Goal: Information Seeking & Learning: Compare options

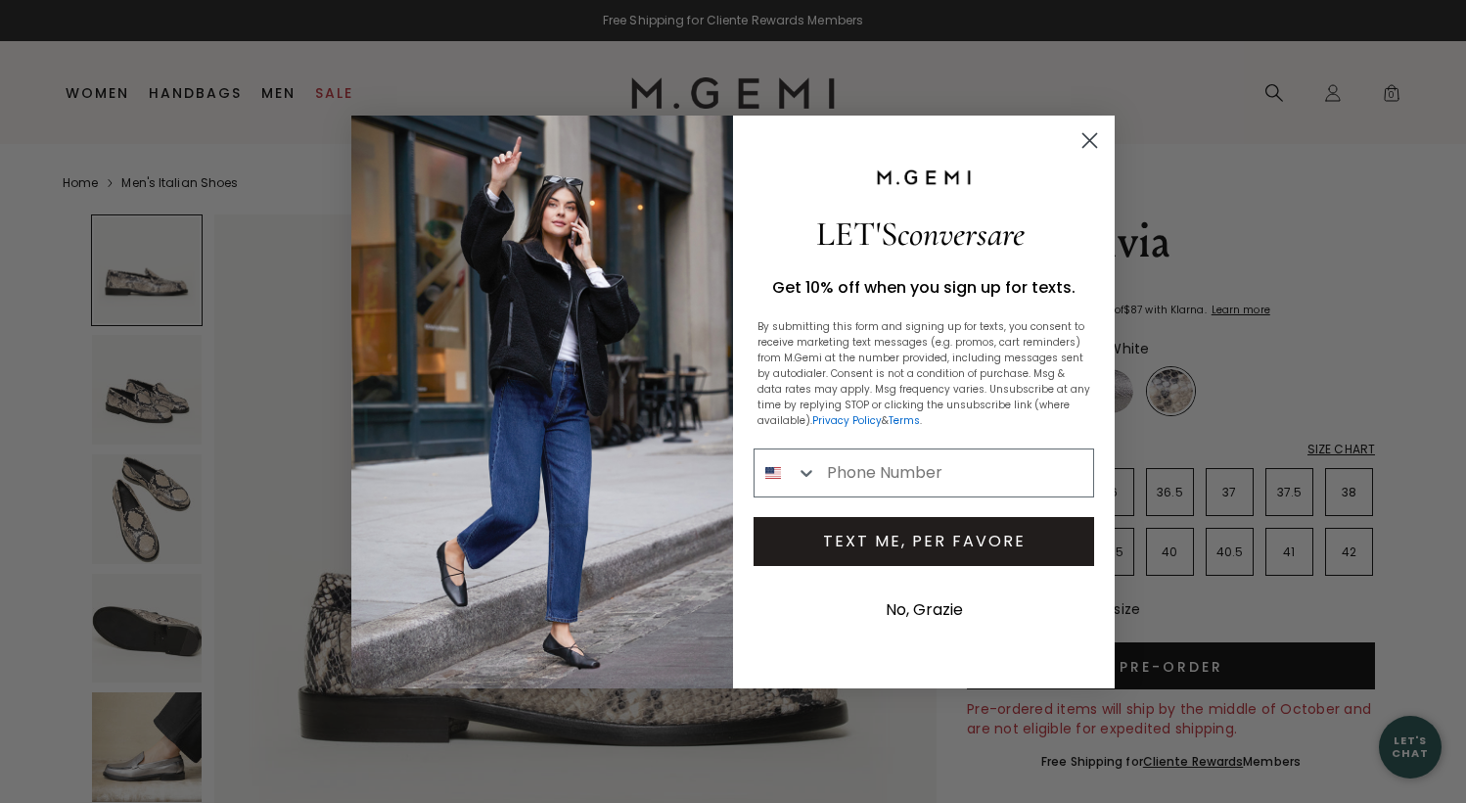
click at [1084, 138] on circle "Close dialog" at bounding box center [1090, 139] width 32 height 32
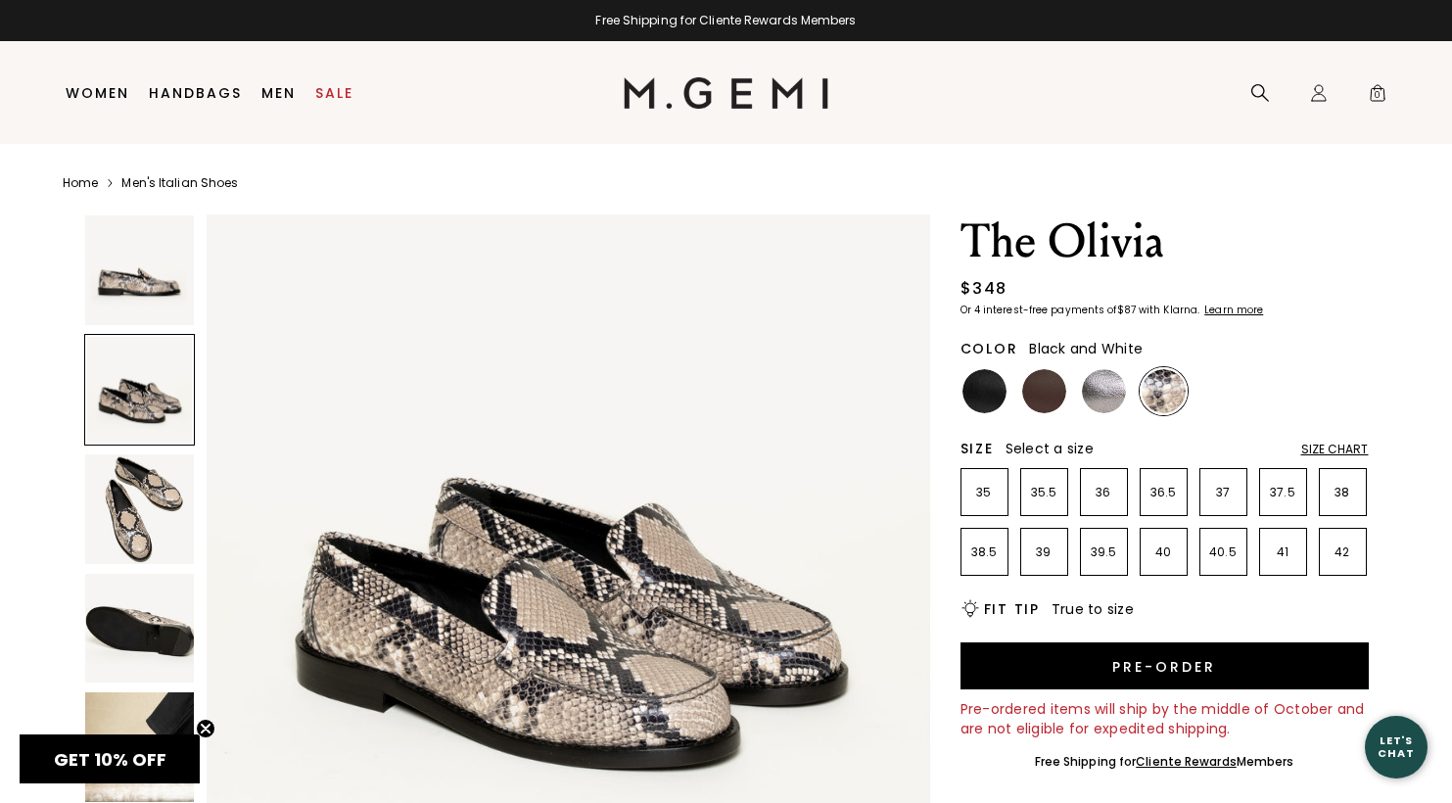
scroll to position [783, 0]
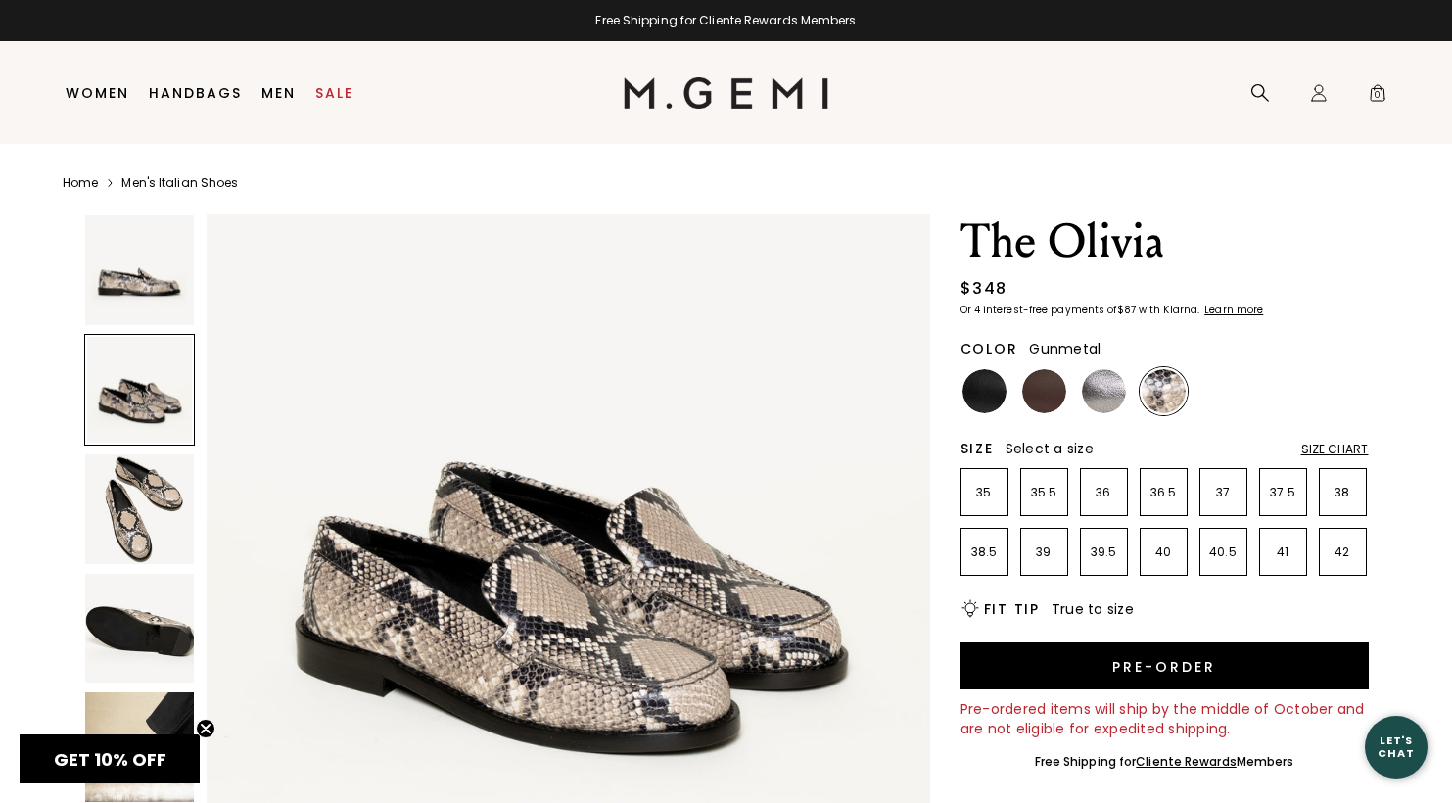
click at [1109, 398] on img at bounding box center [1104, 391] width 44 height 44
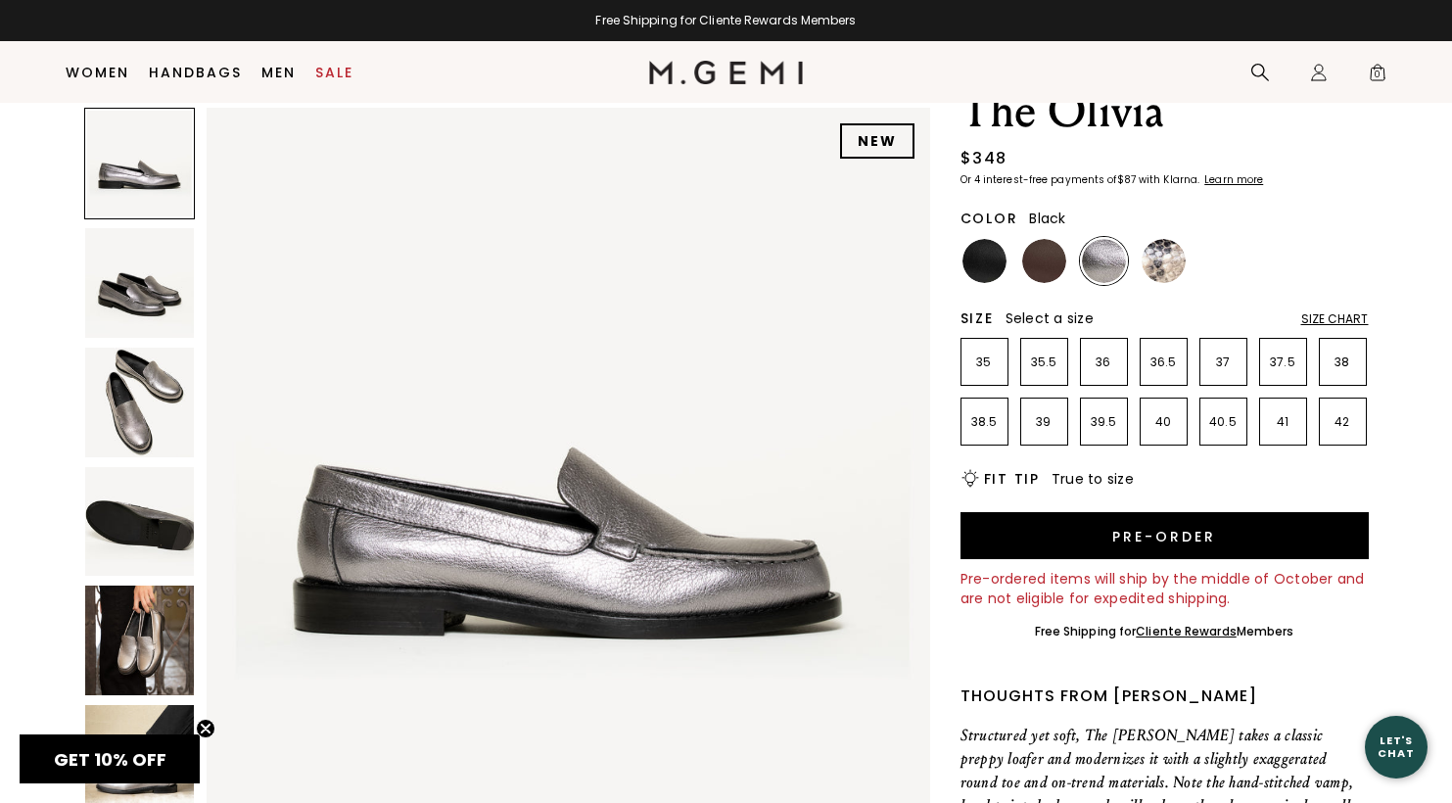
click at [981, 241] on img at bounding box center [984, 261] width 44 height 44
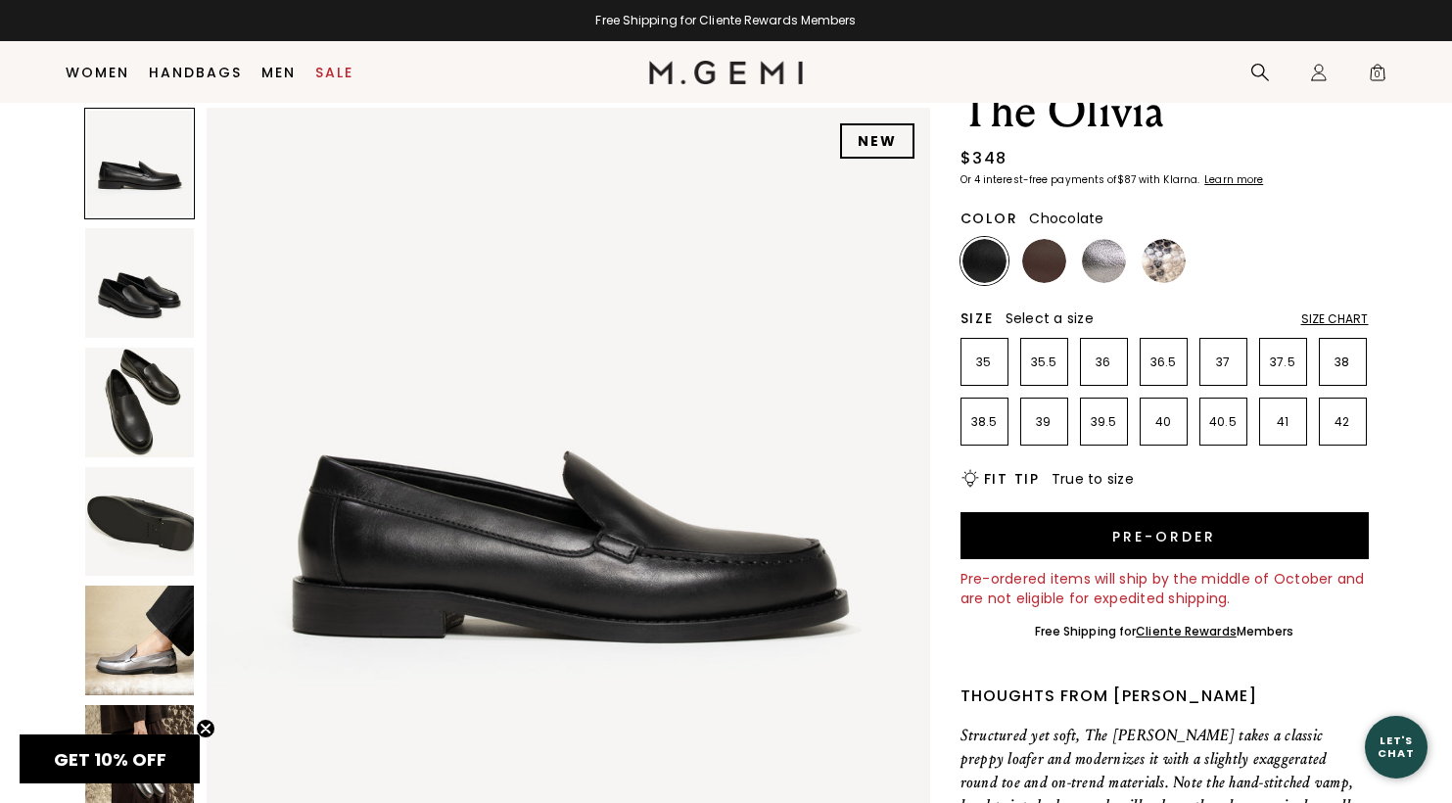
click at [1051, 267] on img at bounding box center [1044, 261] width 44 height 44
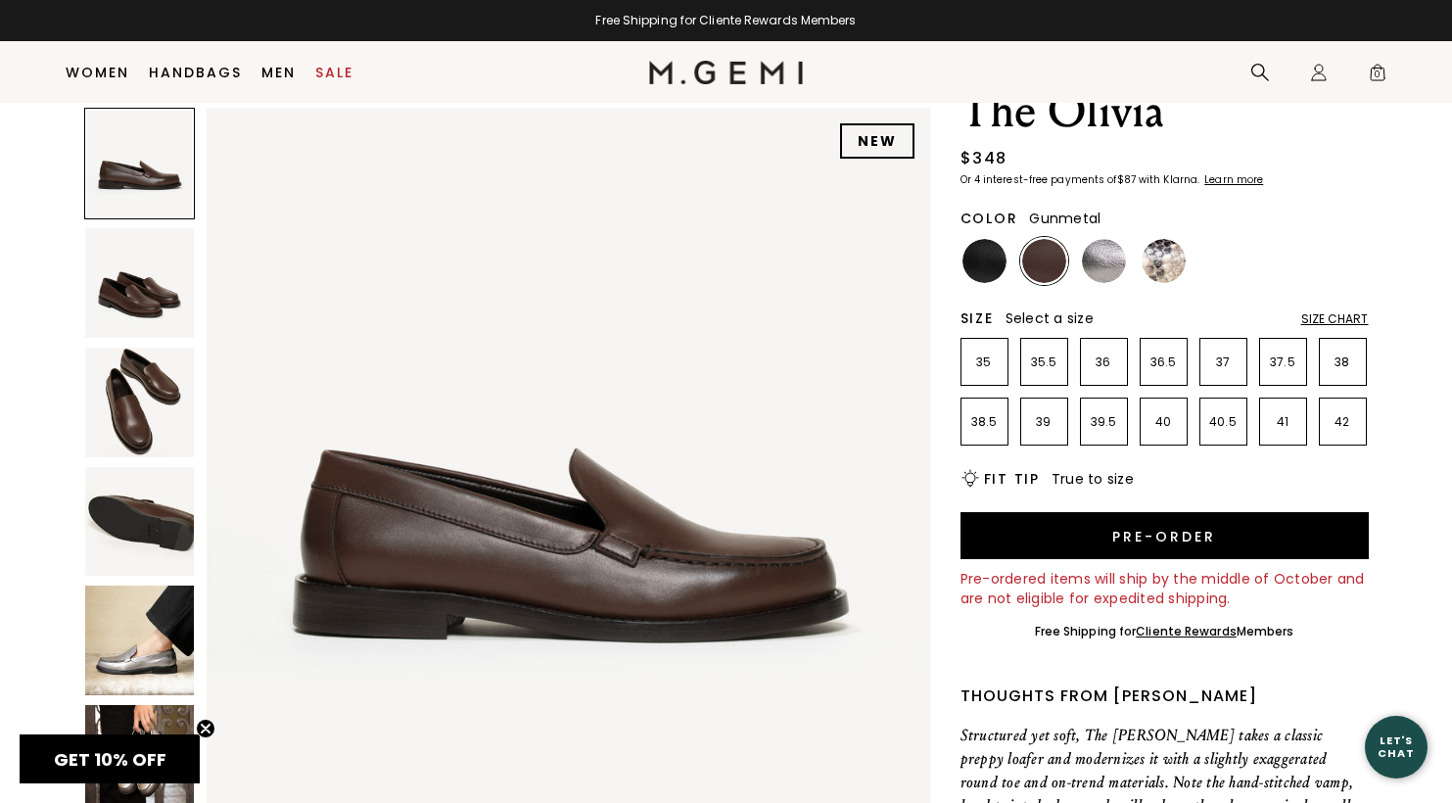
click at [1104, 271] on img at bounding box center [1104, 261] width 44 height 44
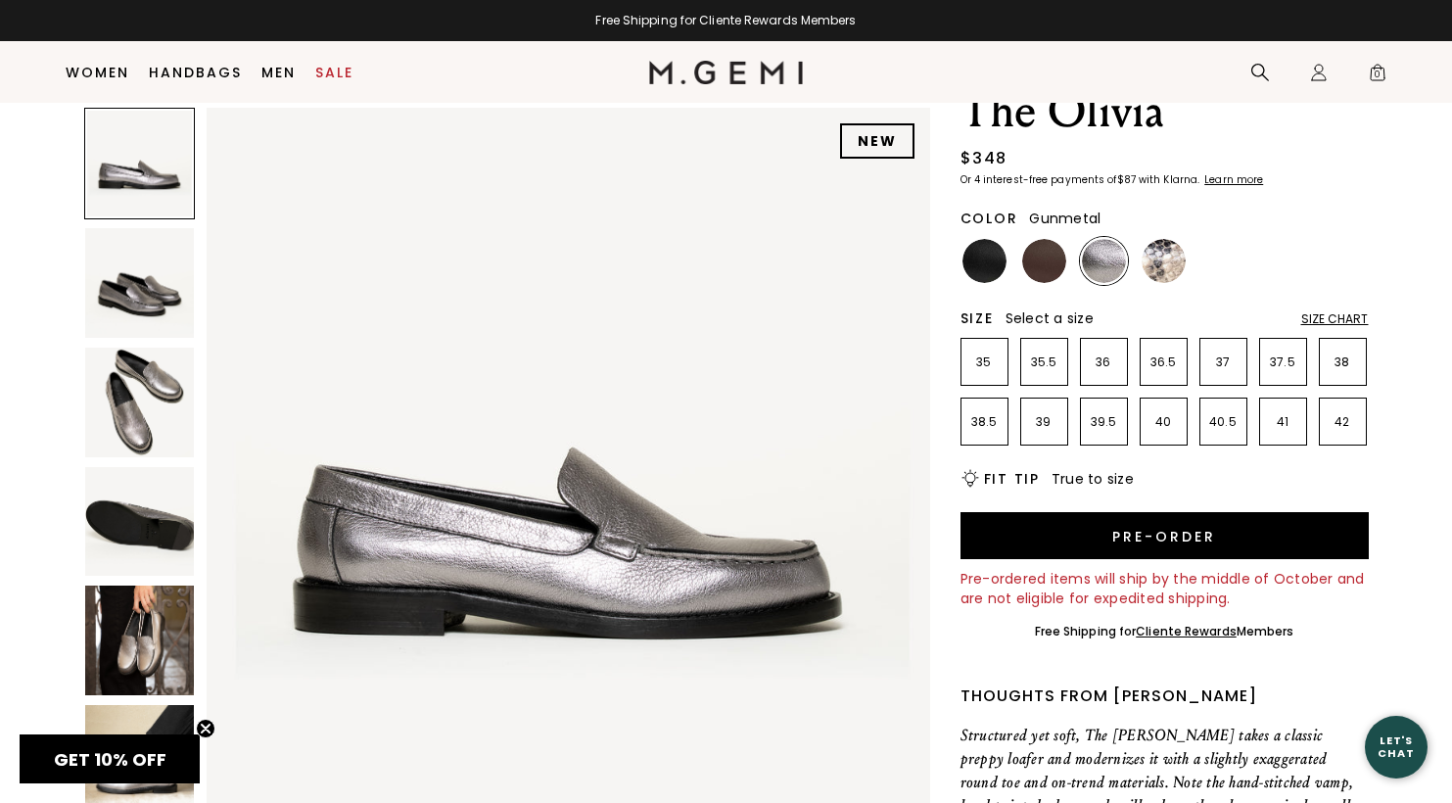
click at [137, 282] on img at bounding box center [140, 283] width 110 height 110
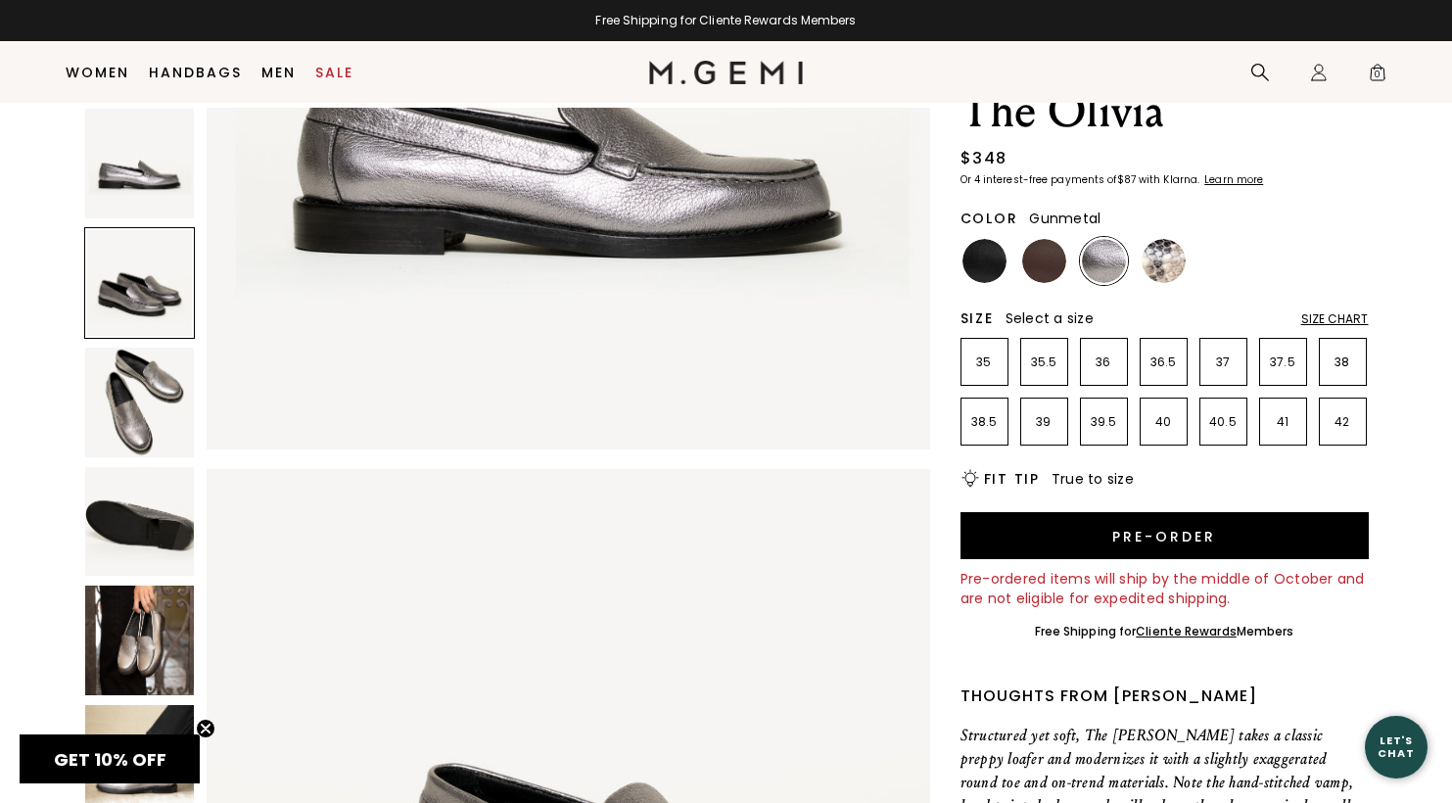
scroll to position [727, 0]
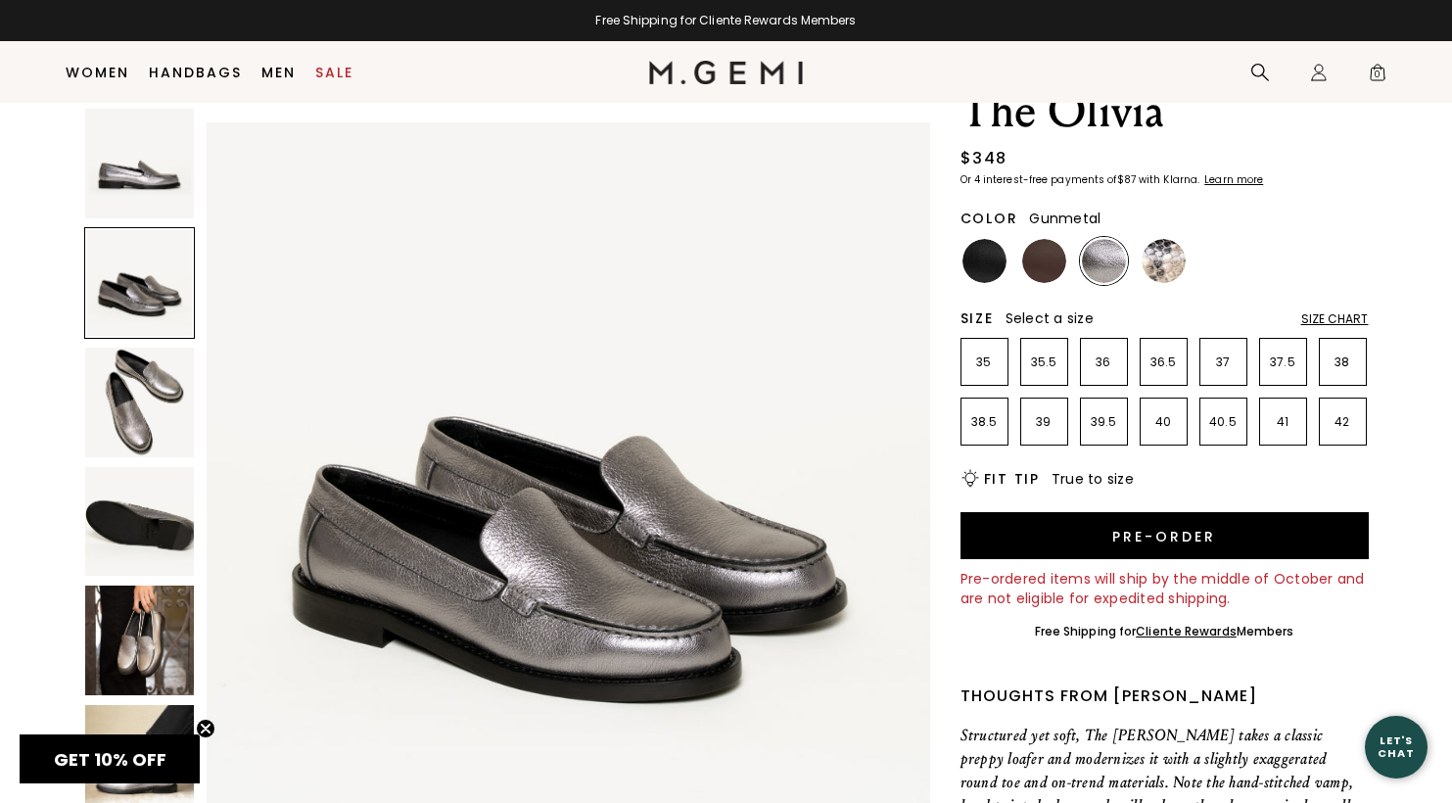
click at [136, 368] on img at bounding box center [140, 402] width 110 height 110
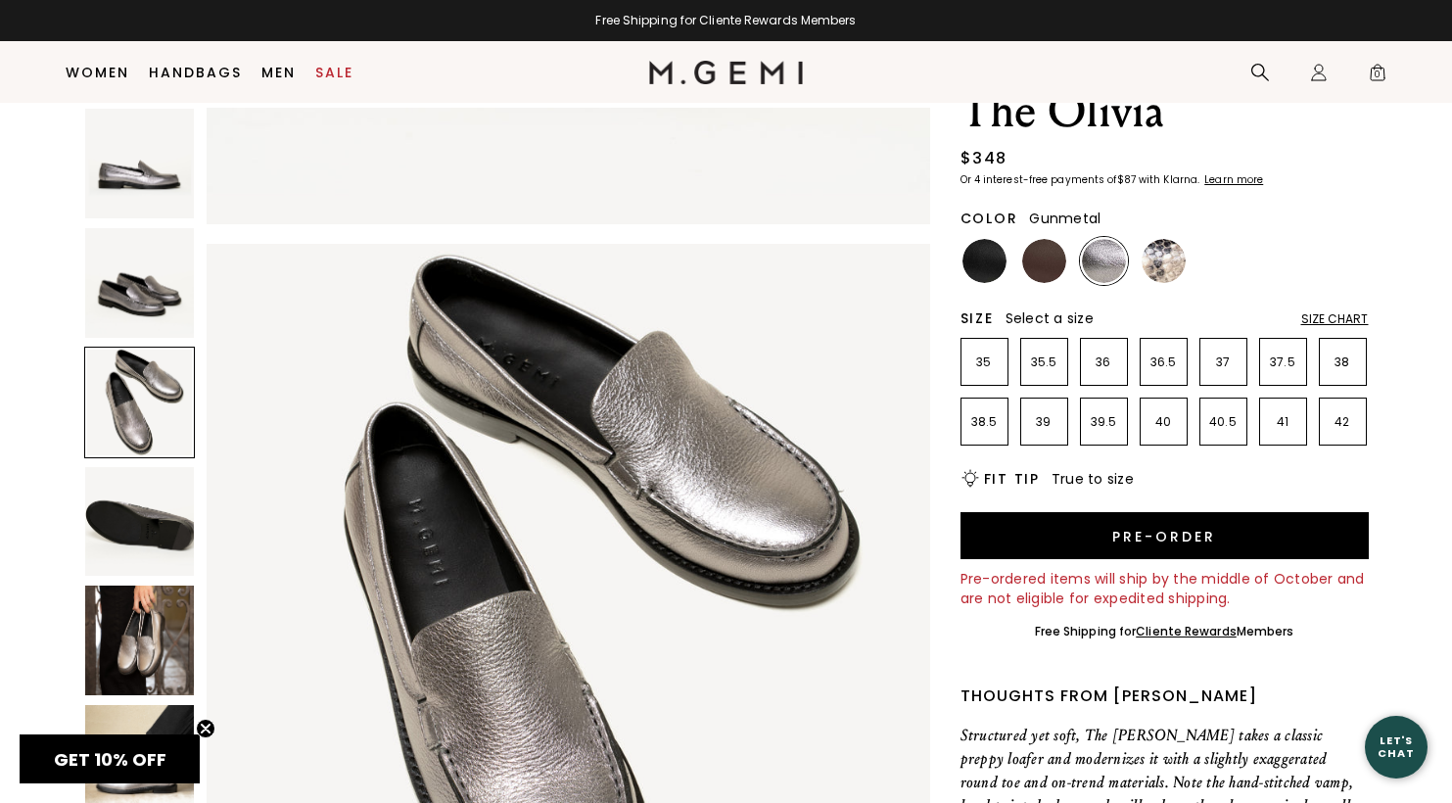
scroll to position [1454, 0]
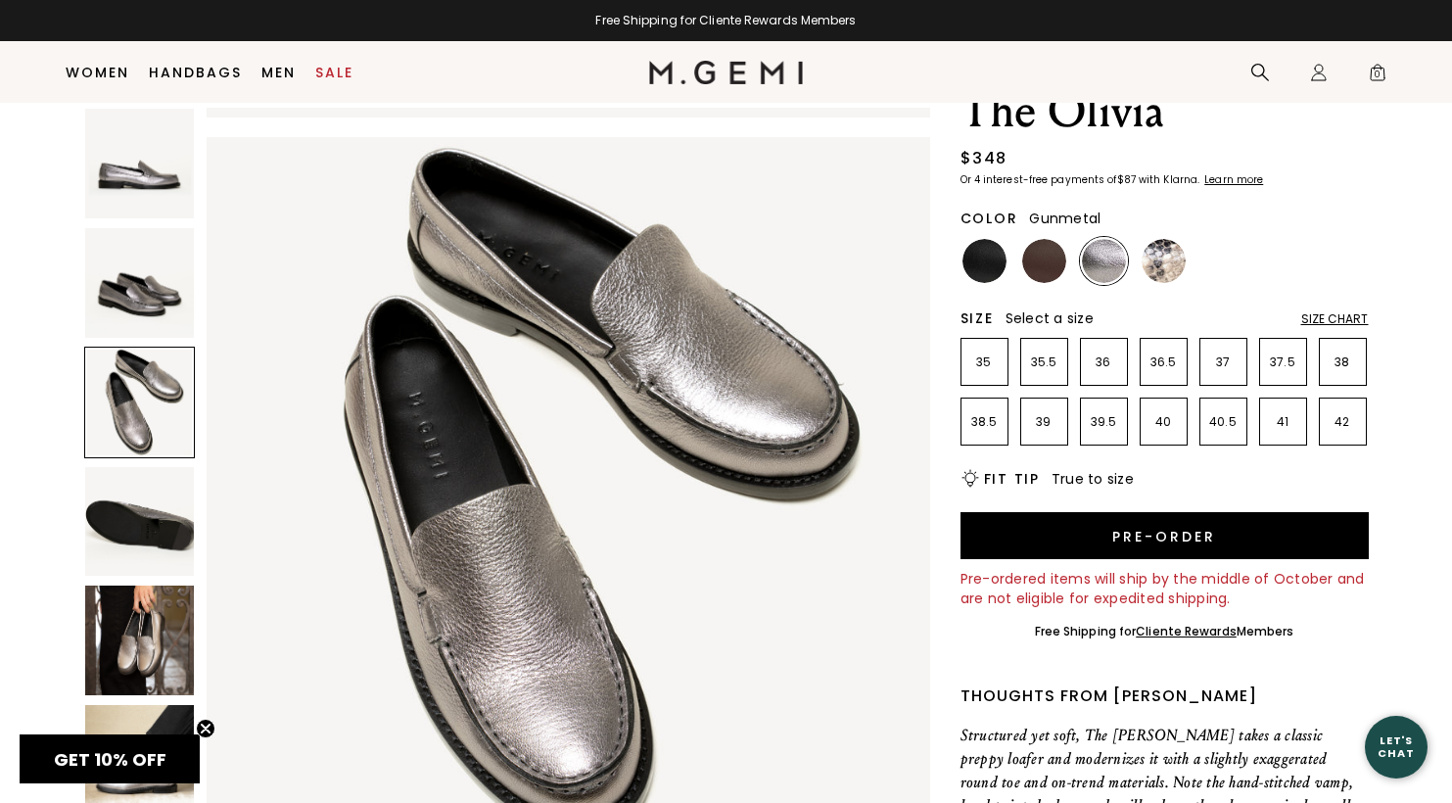
click at [151, 533] on img at bounding box center [140, 522] width 110 height 110
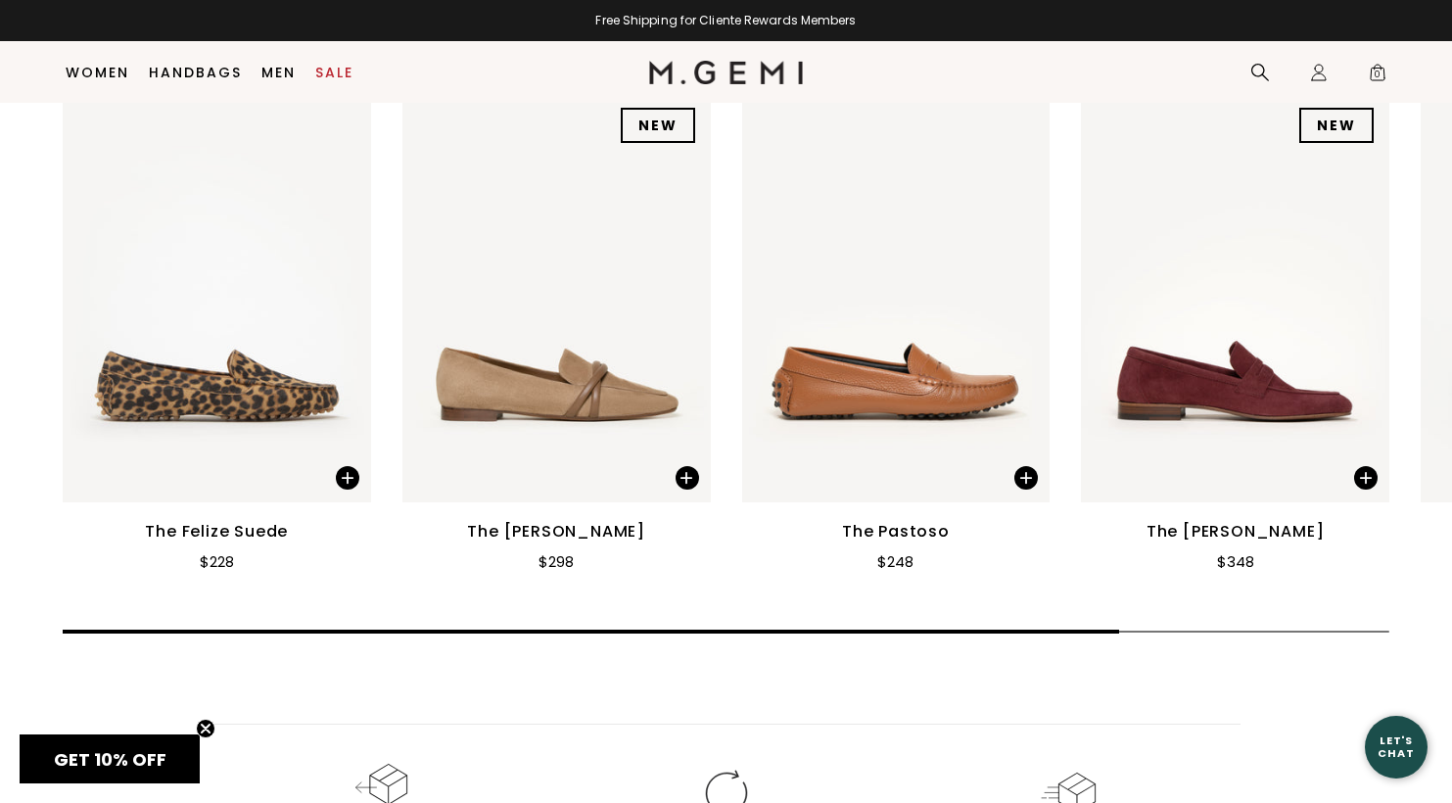
scroll to position [1786, 0]
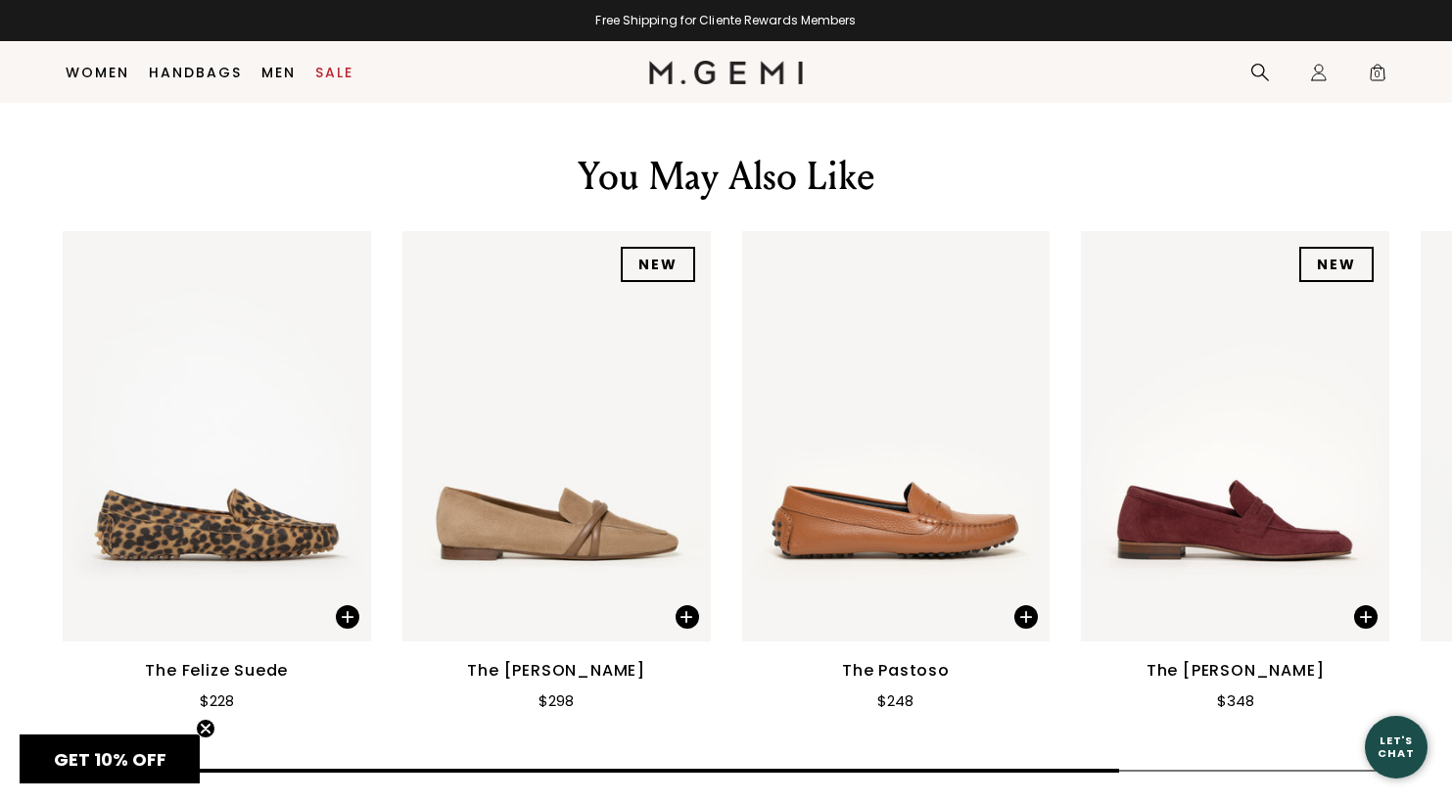
click at [552, 517] on img at bounding box center [556, 436] width 308 height 411
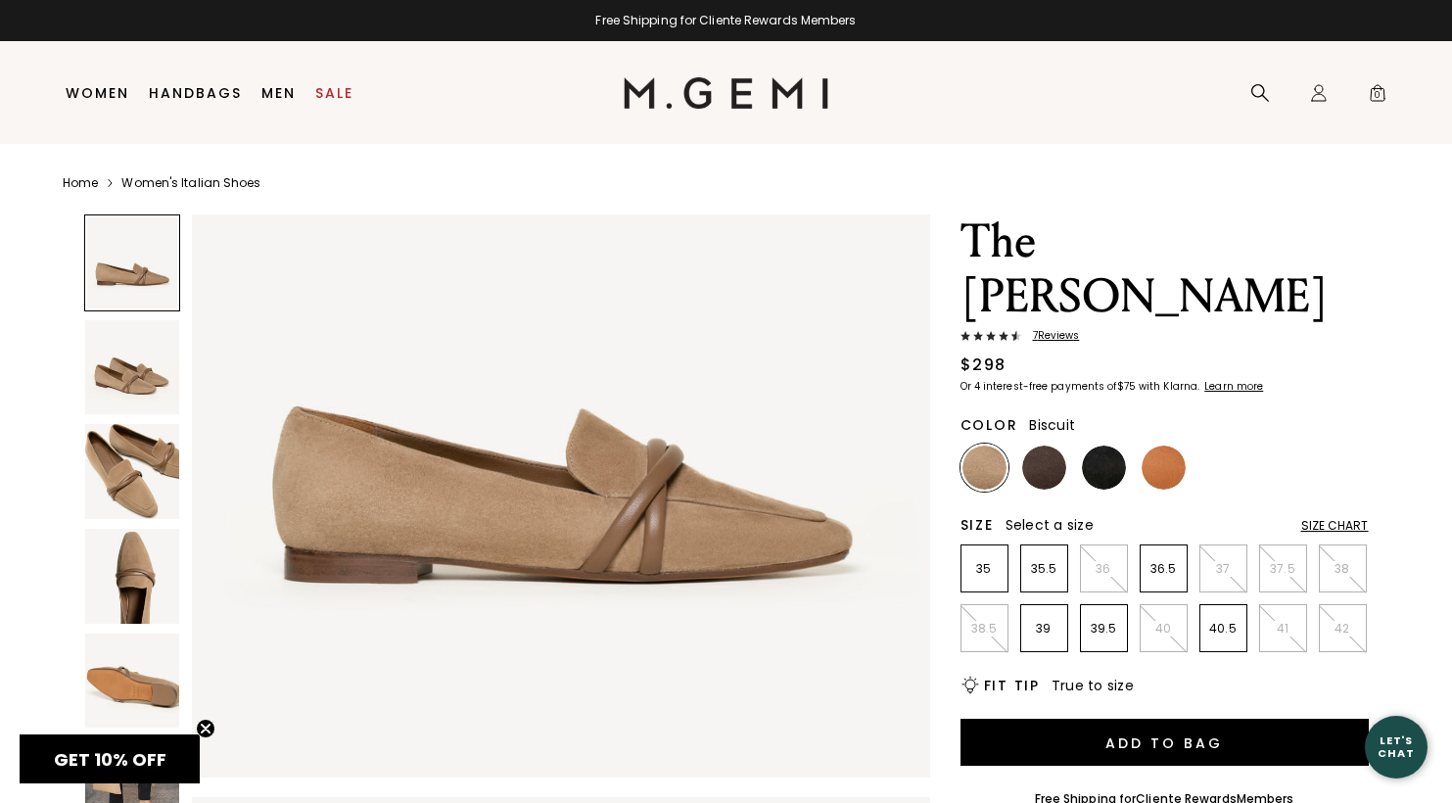
scroll to position [130, 0]
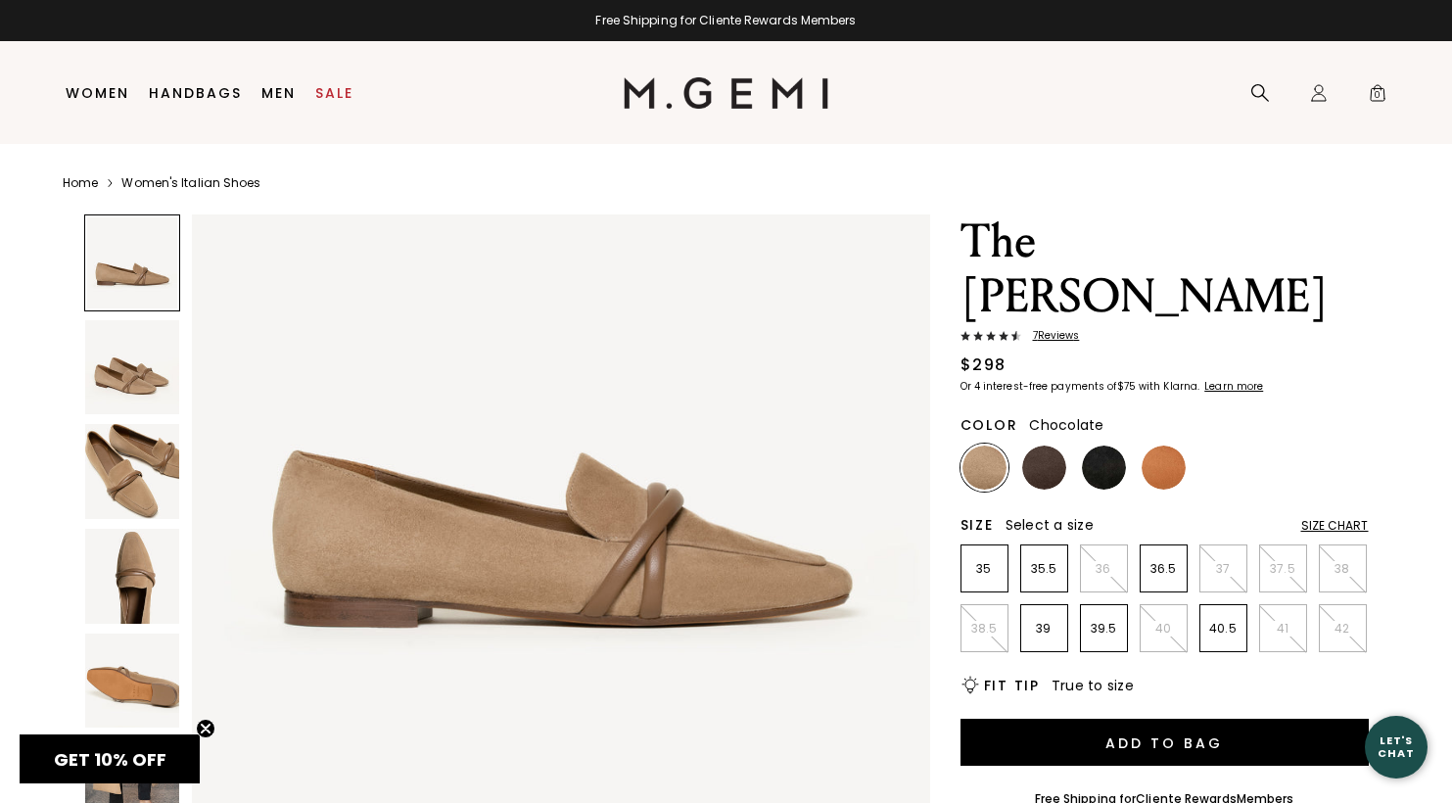
click at [1053, 445] on img at bounding box center [1044, 467] width 44 height 44
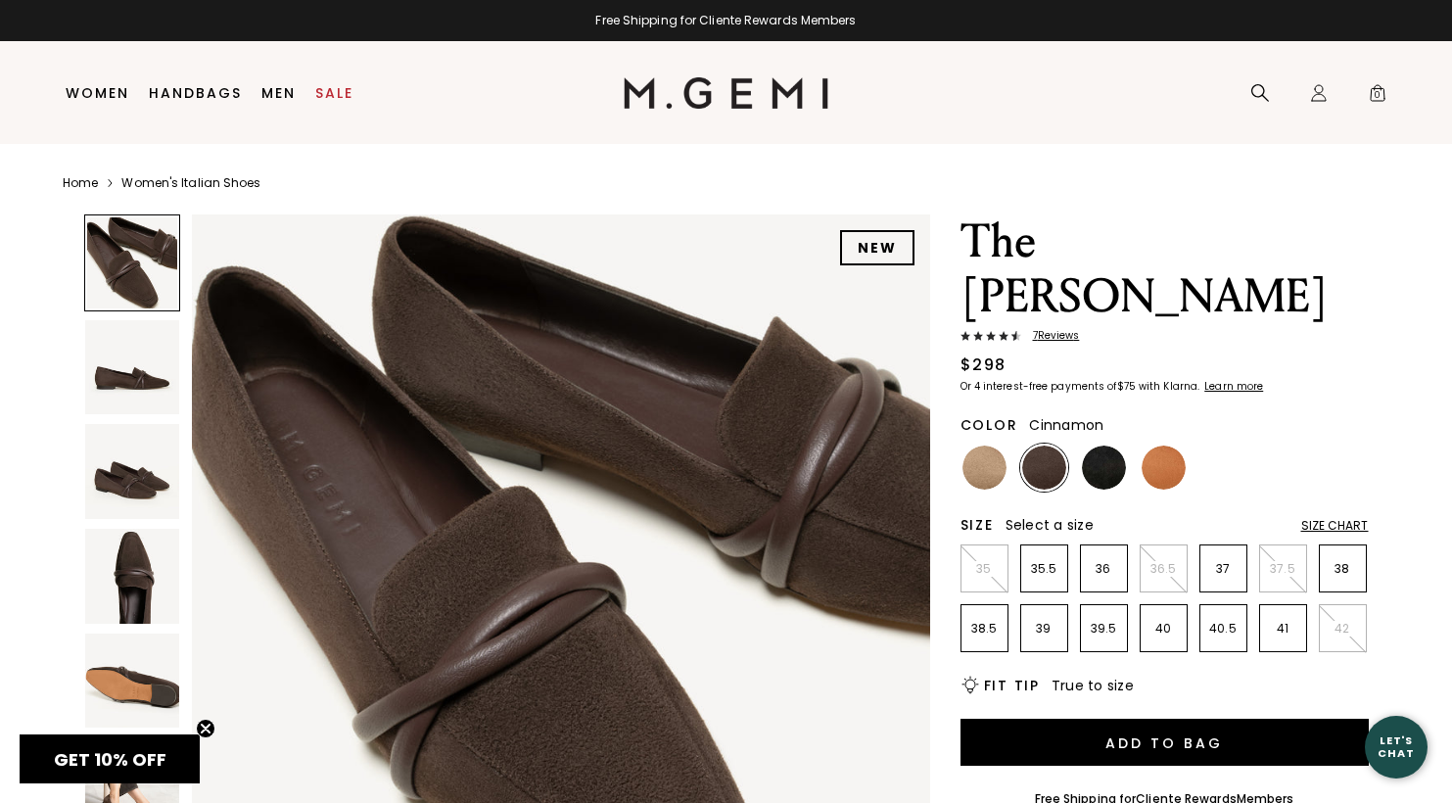
click at [1173, 445] on img at bounding box center [1163, 467] width 44 height 44
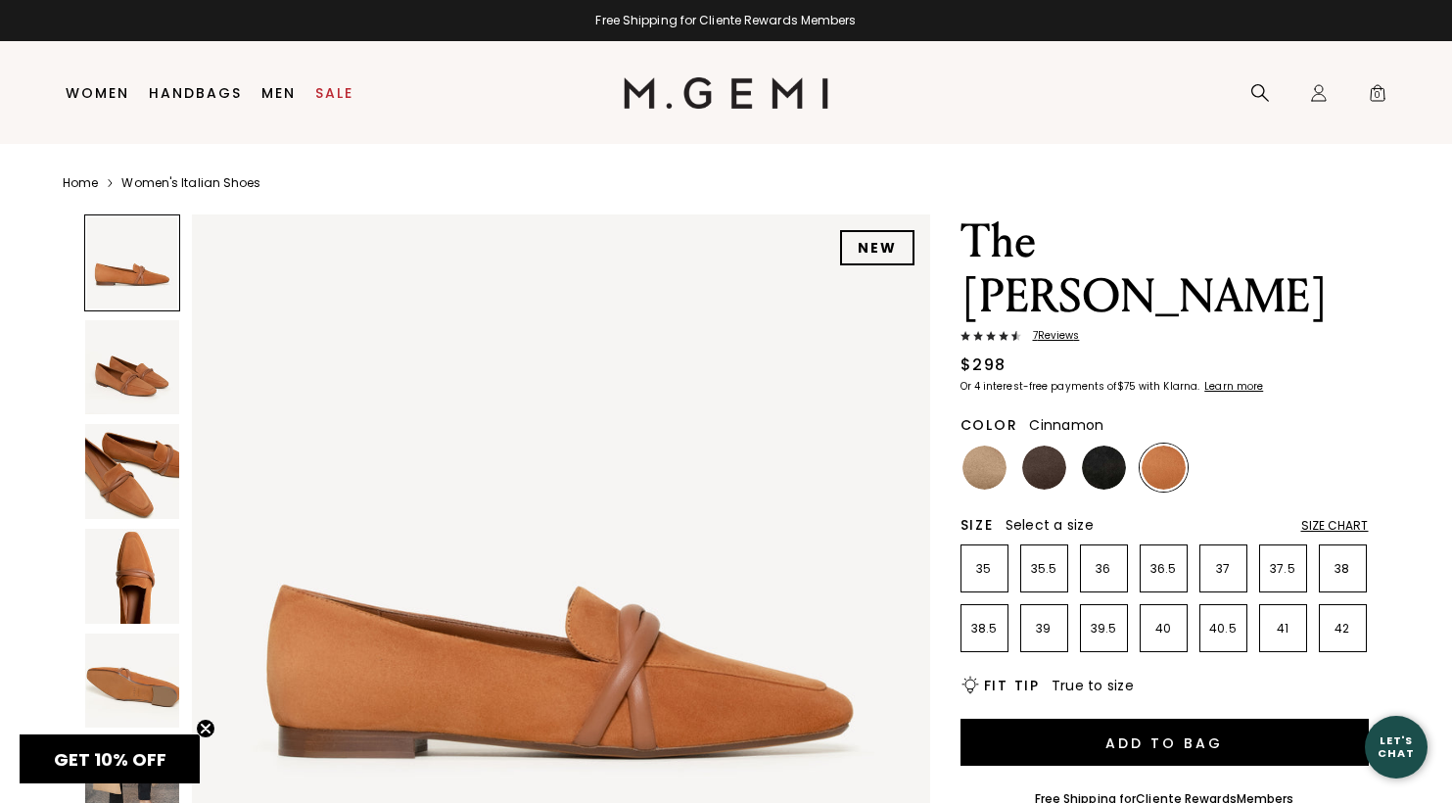
click at [140, 369] on img at bounding box center [132, 367] width 95 height 95
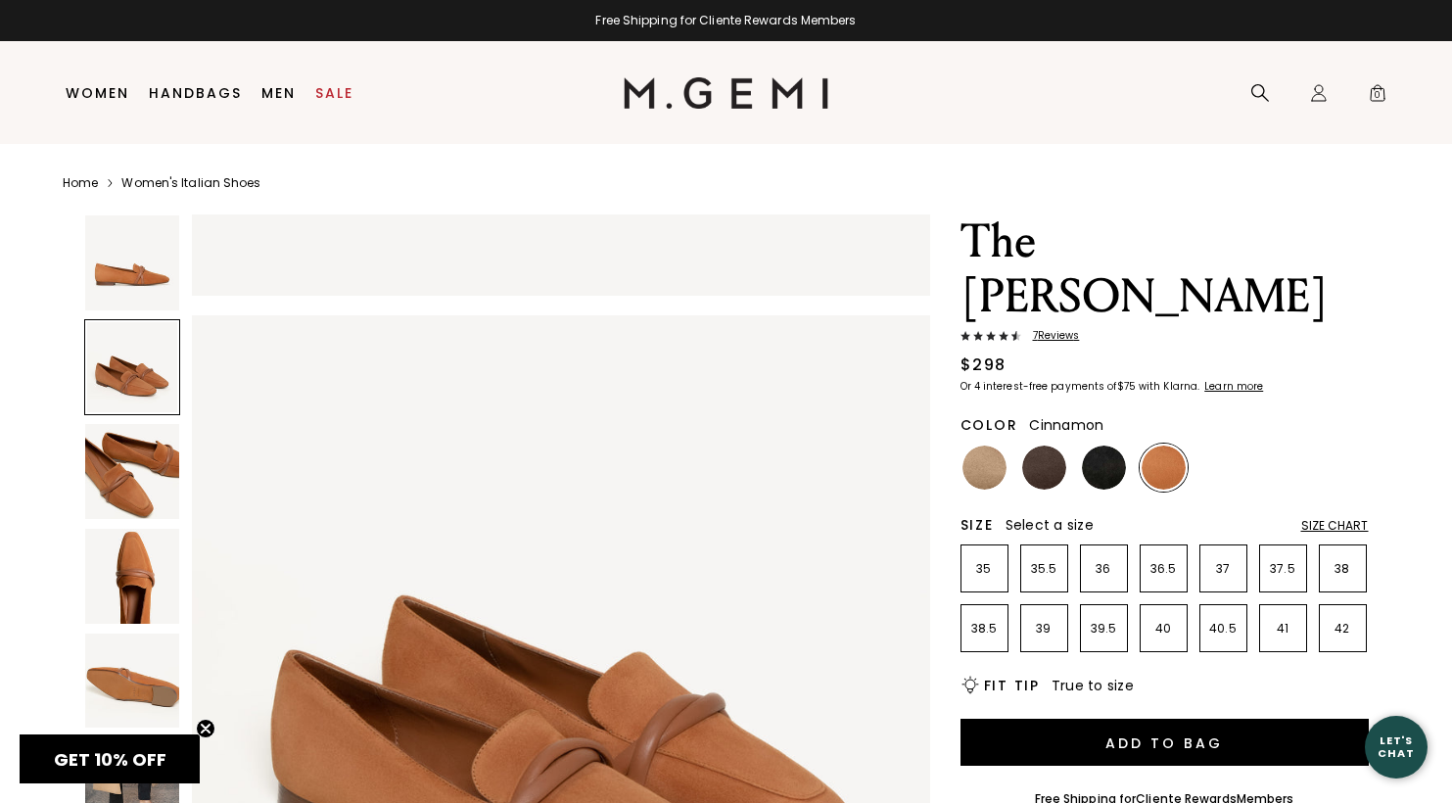
scroll to position [742, 0]
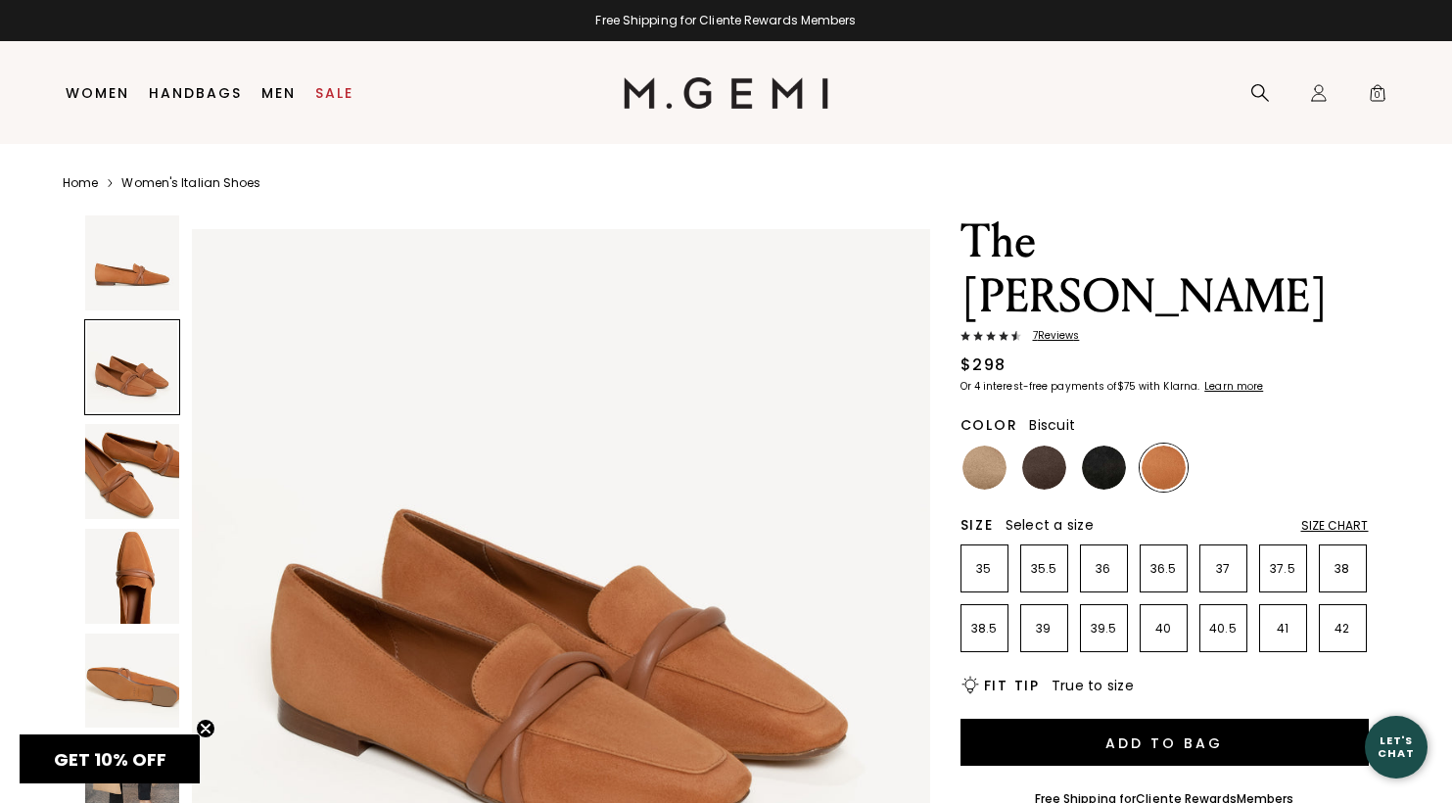
click at [971, 445] on img at bounding box center [984, 467] width 44 height 44
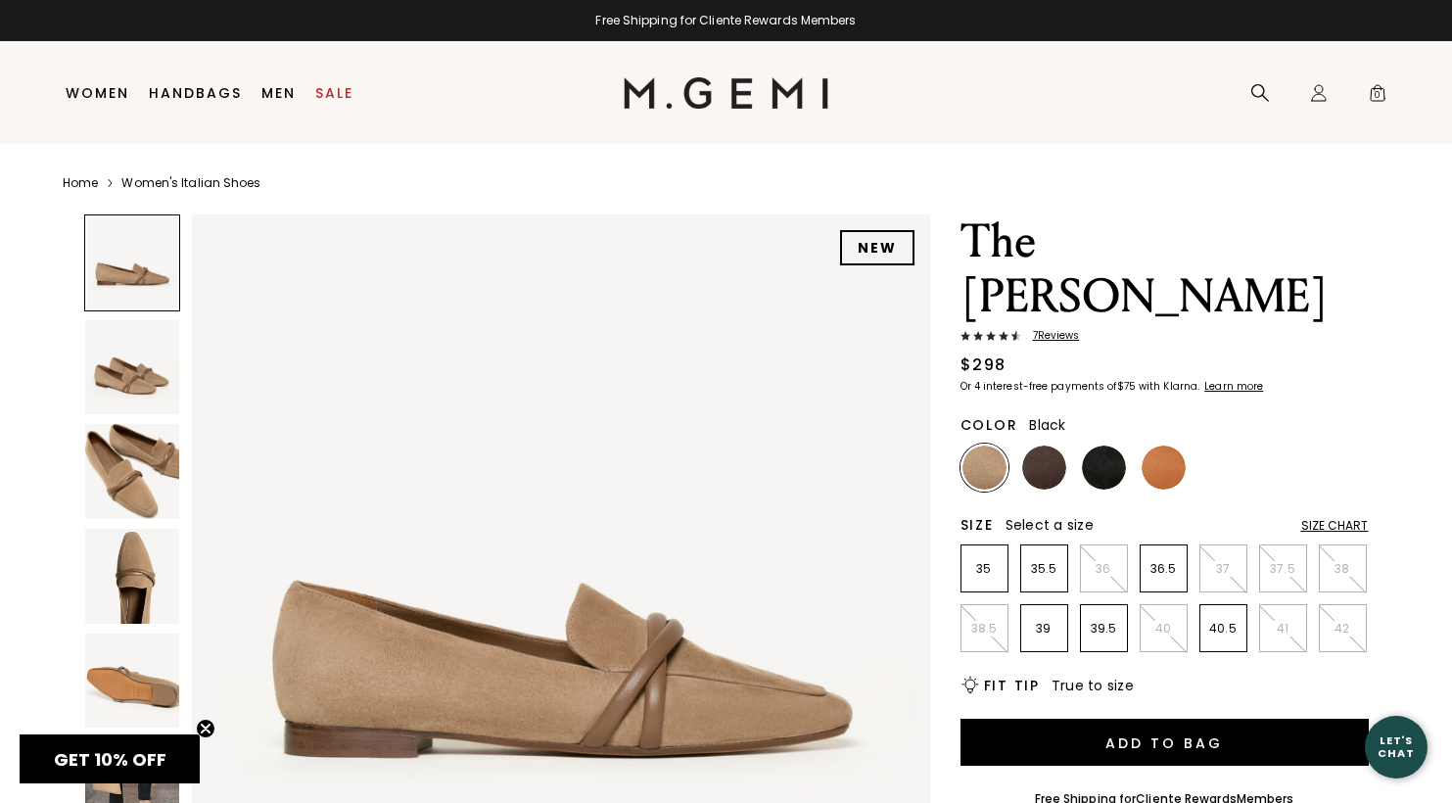
click at [1091, 445] on img at bounding box center [1104, 467] width 44 height 44
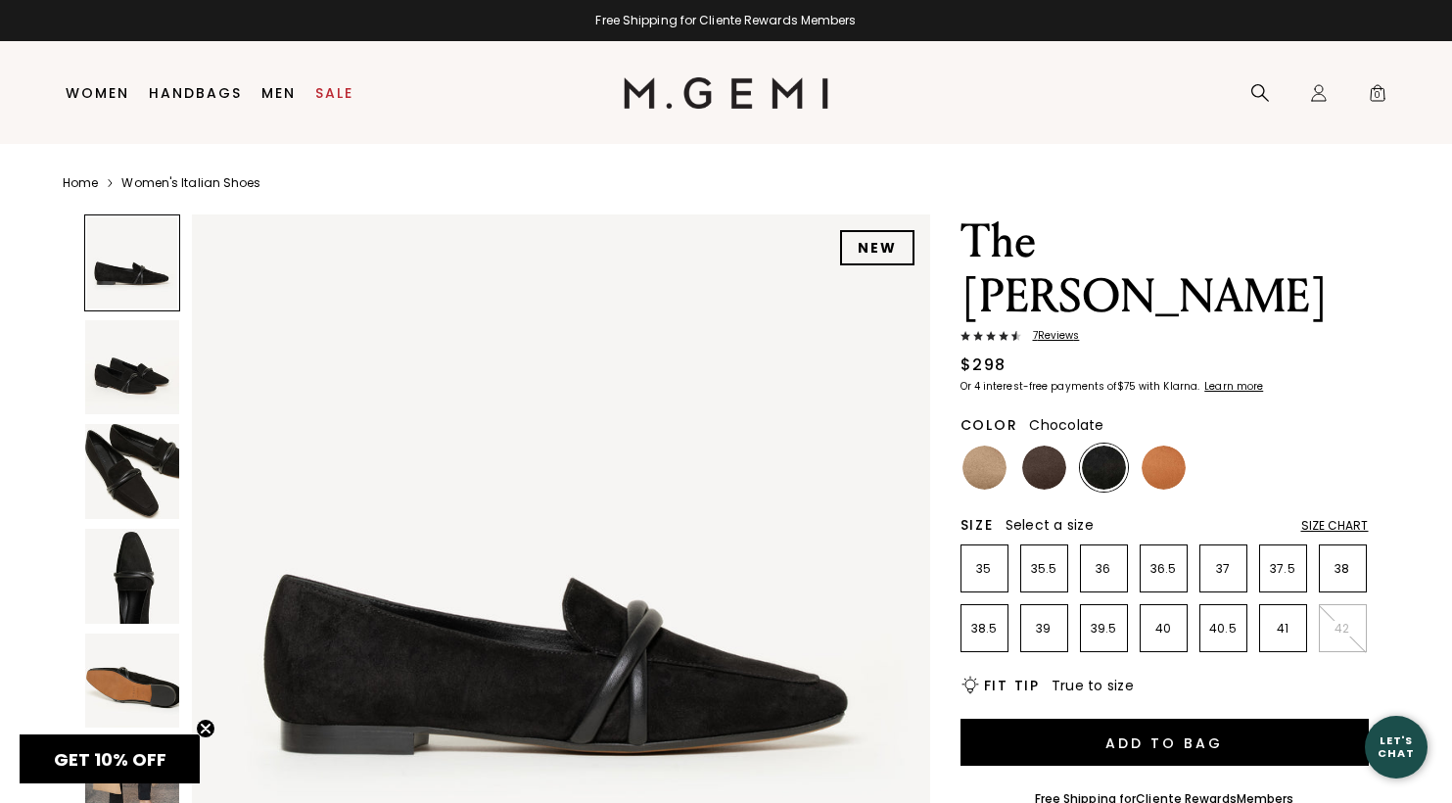
click at [1039, 445] on img at bounding box center [1044, 467] width 44 height 44
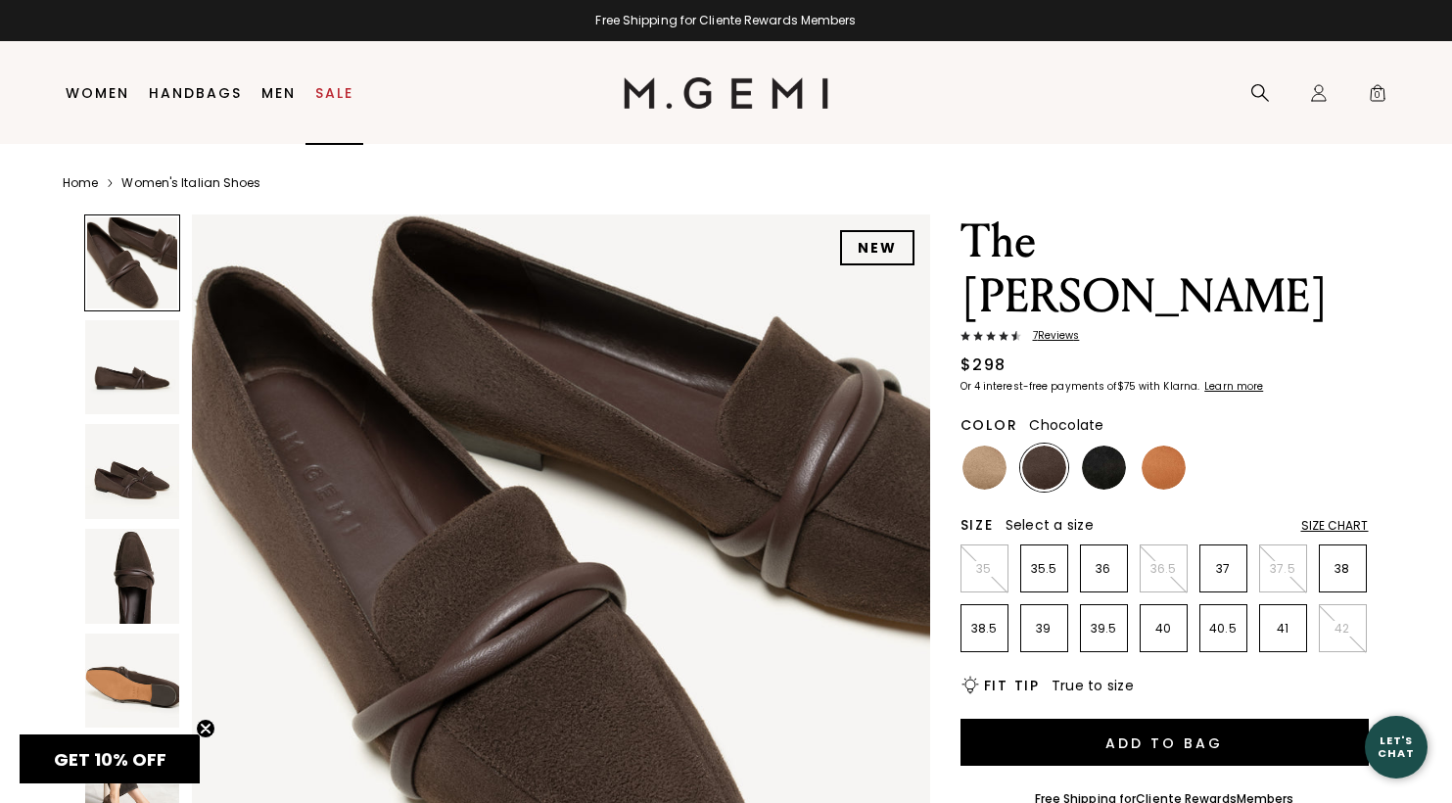
click at [342, 95] on link "Sale" at bounding box center [334, 93] width 38 height 16
